Goal: Information Seeking & Learning: Learn about a topic

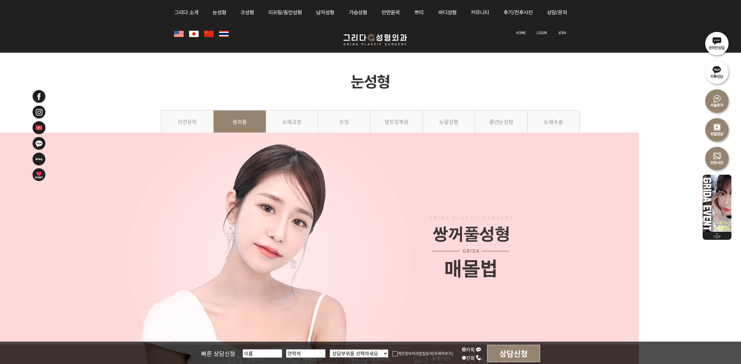
scroll to position [439, 0]
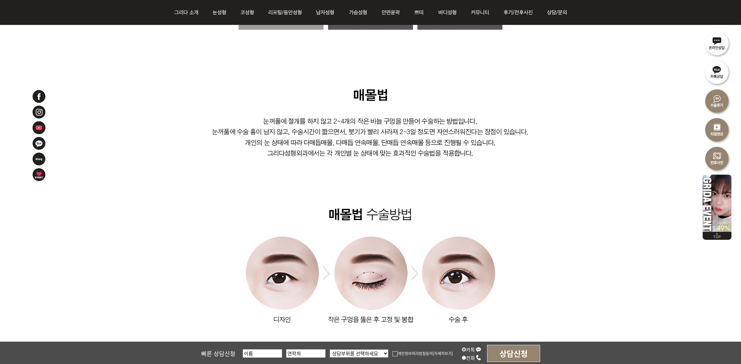
click at [528, 189] on img at bounding box center [370, 231] width 419 height 288
click at [566, 237] on img at bounding box center [370, 231] width 419 height 288
click at [536, 227] on img at bounding box center [370, 231] width 419 height 288
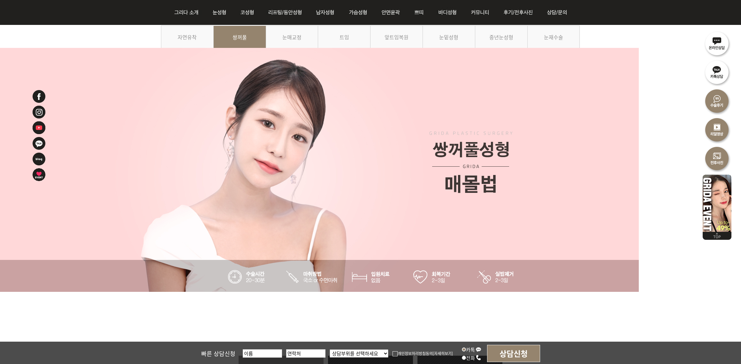
scroll to position [80, 0]
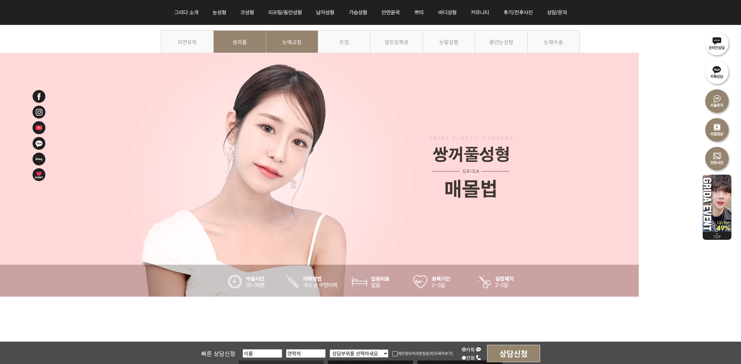
click at [300, 45] on link "눈매교정" at bounding box center [292, 44] width 52 height 29
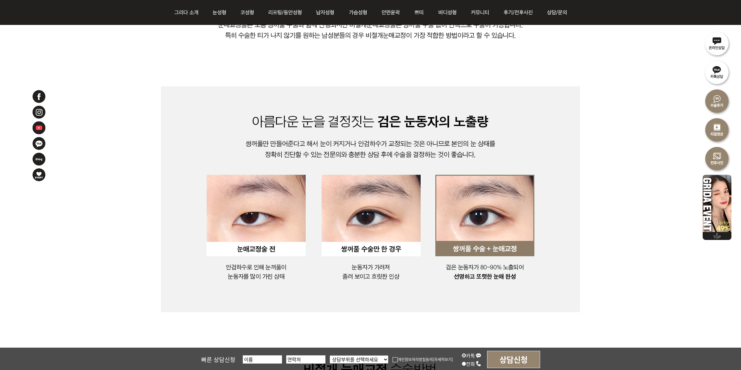
scroll to position [519, 0]
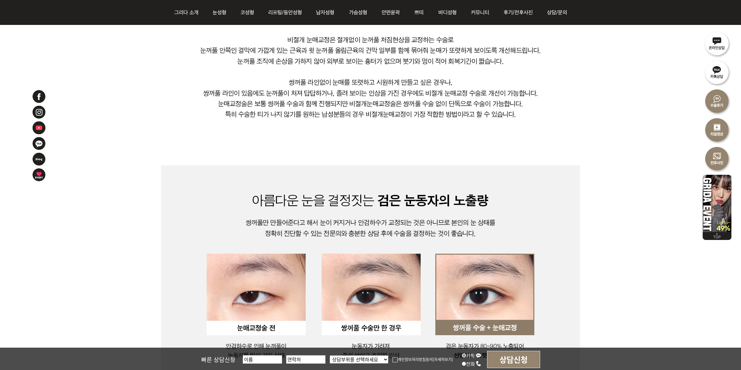
click at [553, 113] on img at bounding box center [370, 199] width 419 height 384
click at [527, 155] on img at bounding box center [370, 199] width 419 height 384
